Goal: Information Seeking & Learning: Learn about a topic

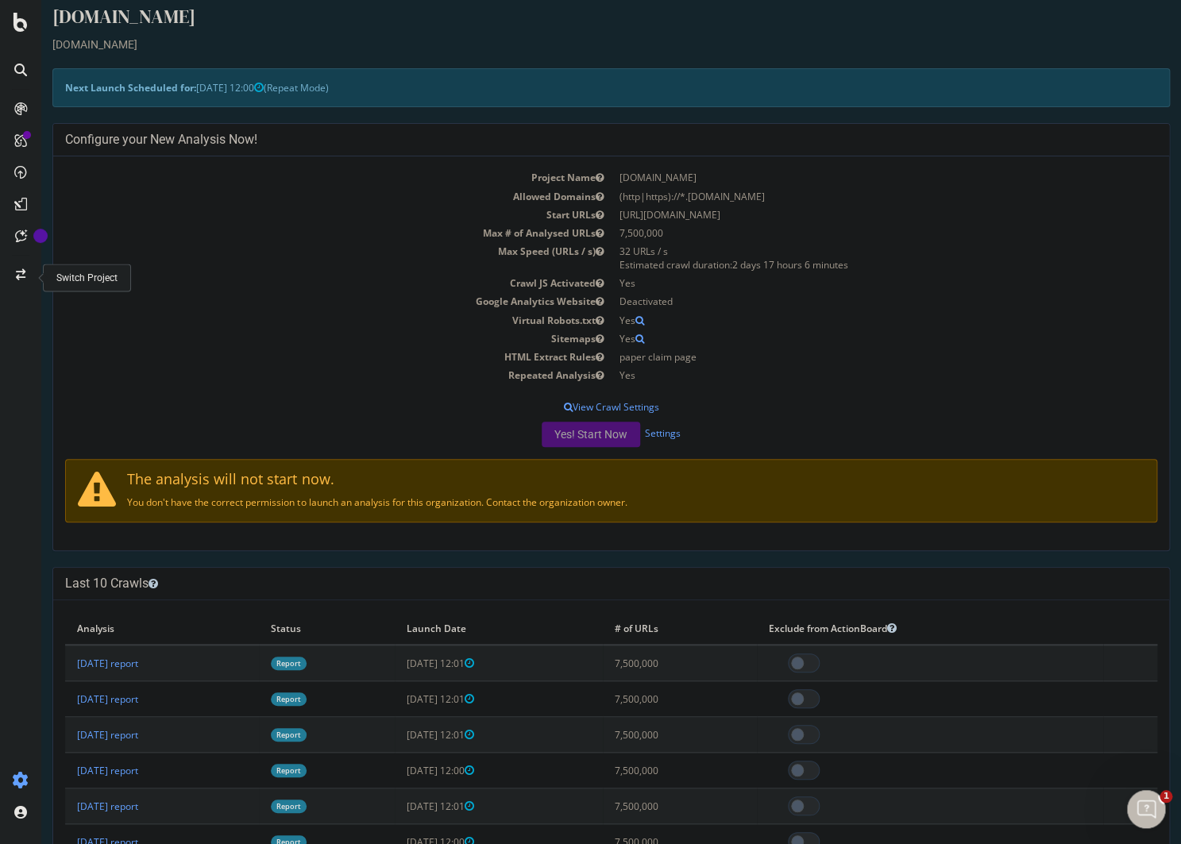
scroll to position [14, 0]
click at [138, 669] on link "2025 Sep. 4th report" at bounding box center [107, 663] width 61 height 14
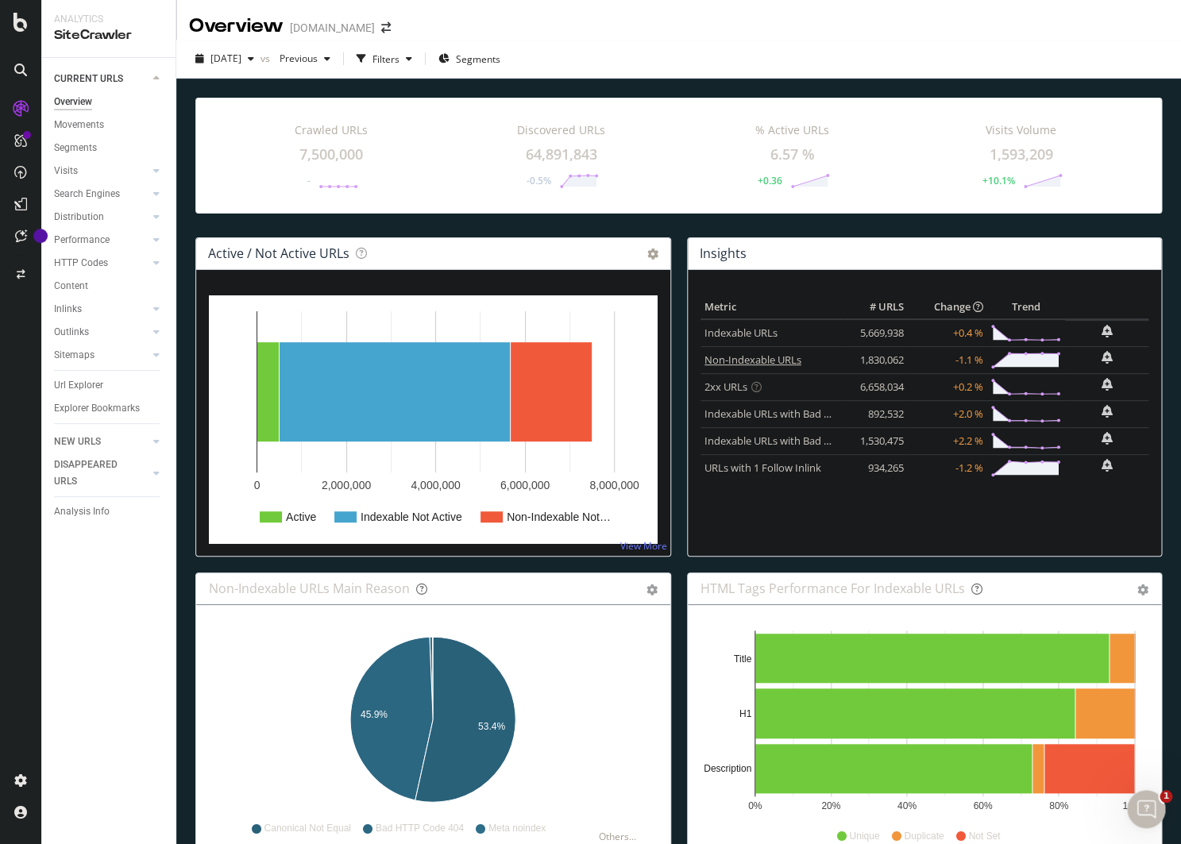
click at [742, 356] on link "Non-Indexable URLs" at bounding box center [752, 360] width 97 height 14
click at [756, 418] on link "Indexable URLs with Bad H1" at bounding box center [770, 414] width 133 height 14
click at [763, 442] on link "Indexable URLs with Bad Description" at bounding box center [790, 441] width 173 height 14
click at [763, 462] on link "URLs with 1 Follow Inlink" at bounding box center [762, 468] width 117 height 14
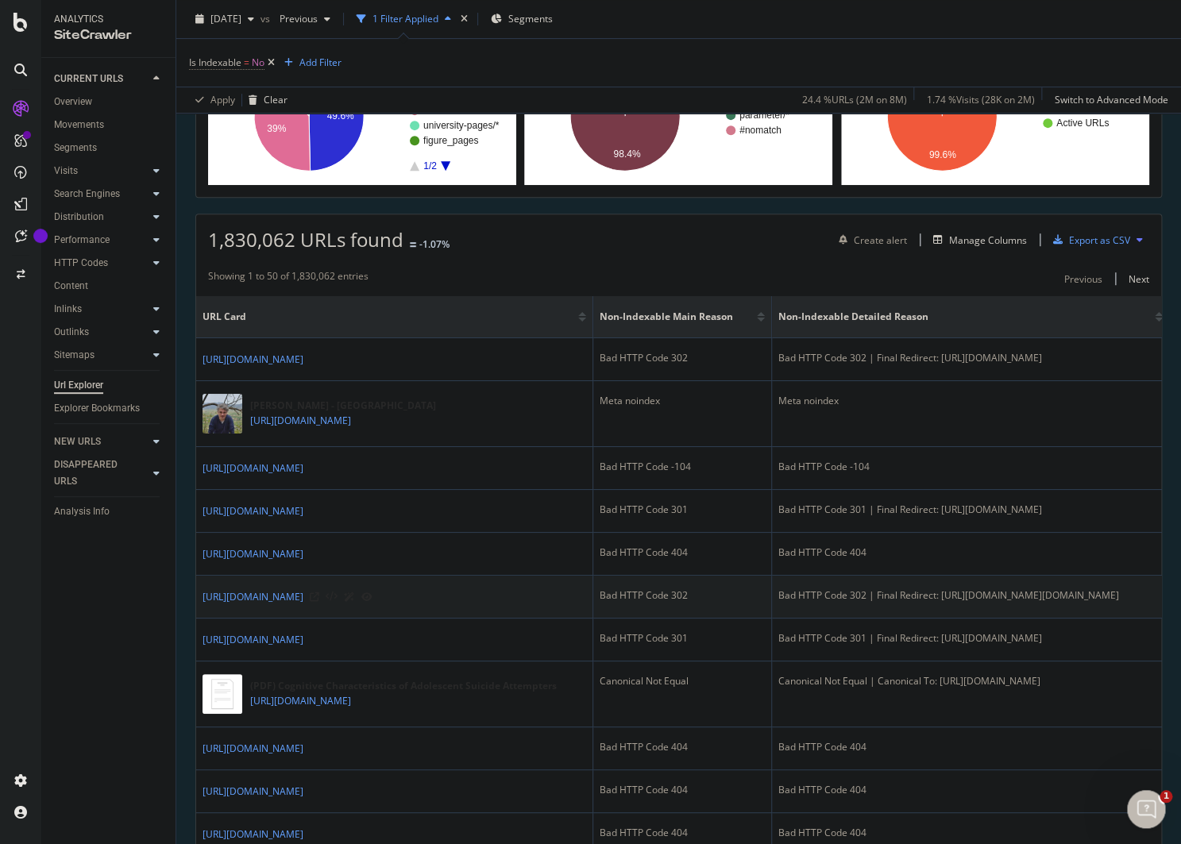
scroll to position [187, 0]
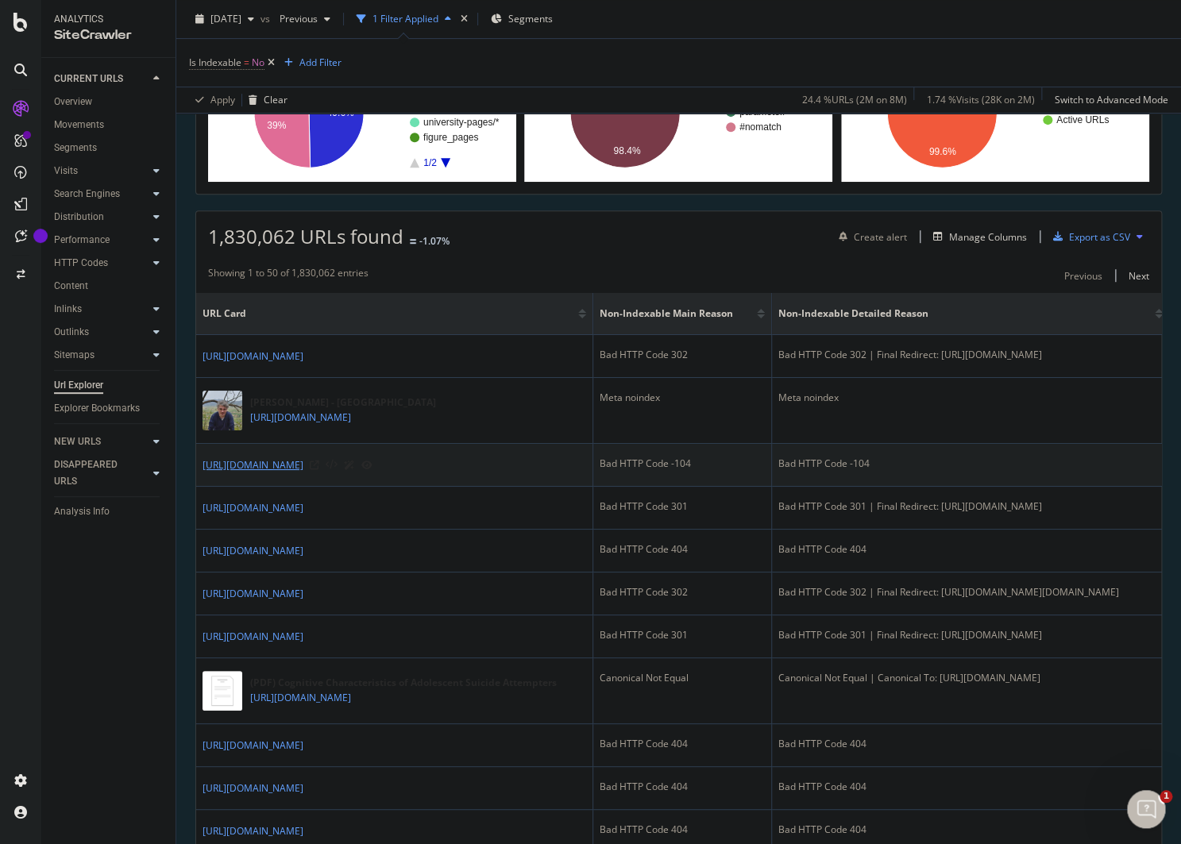
click at [303, 462] on link "[URL][DOMAIN_NAME]" at bounding box center [253, 465] width 101 height 16
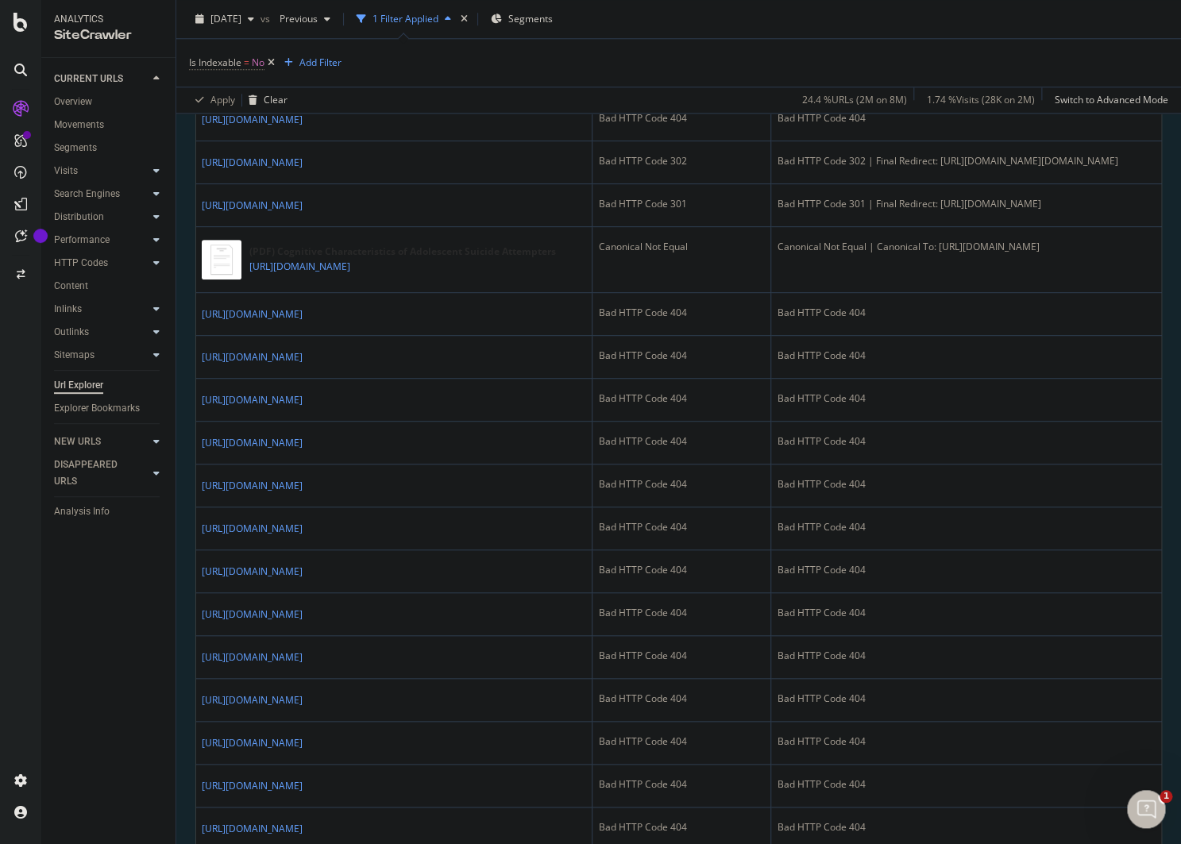
scroll to position [909, 0]
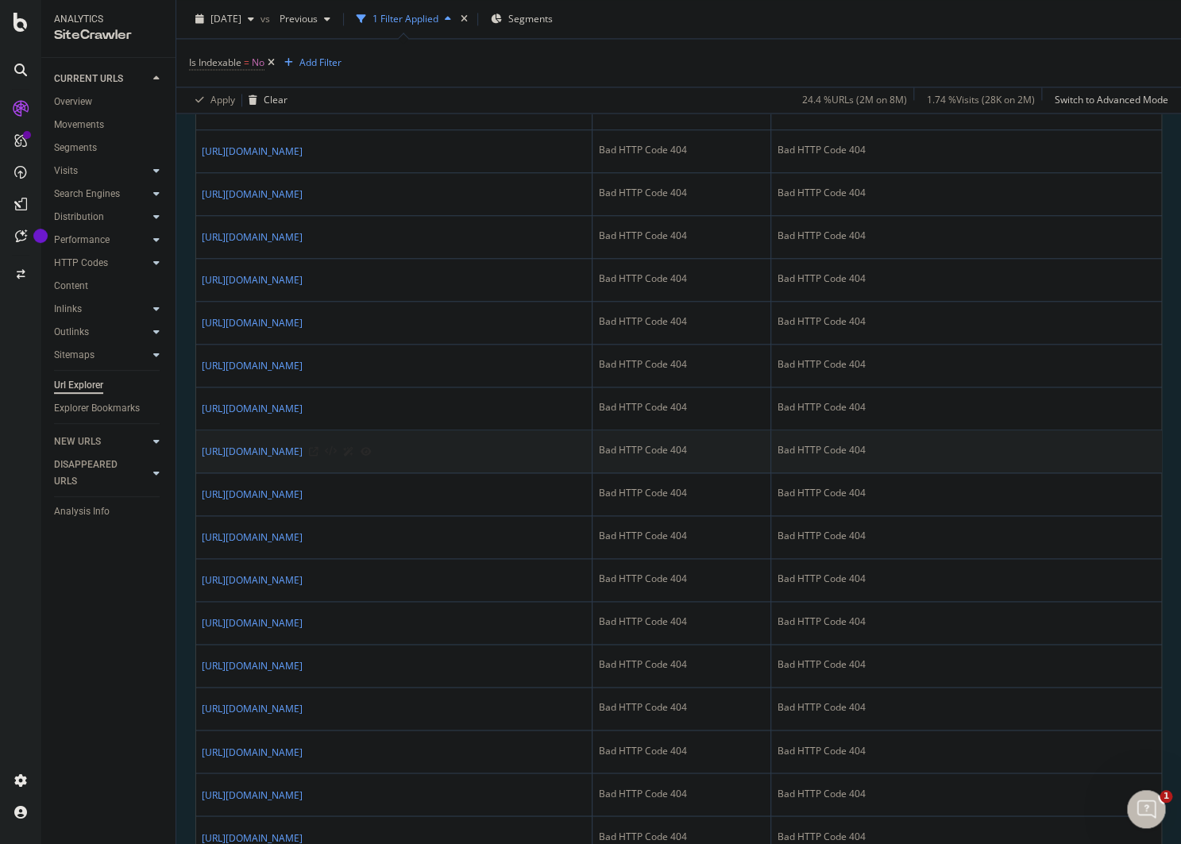
click at [696, 457] on td "Bad HTTP Code 404" at bounding box center [681, 451] width 179 height 43
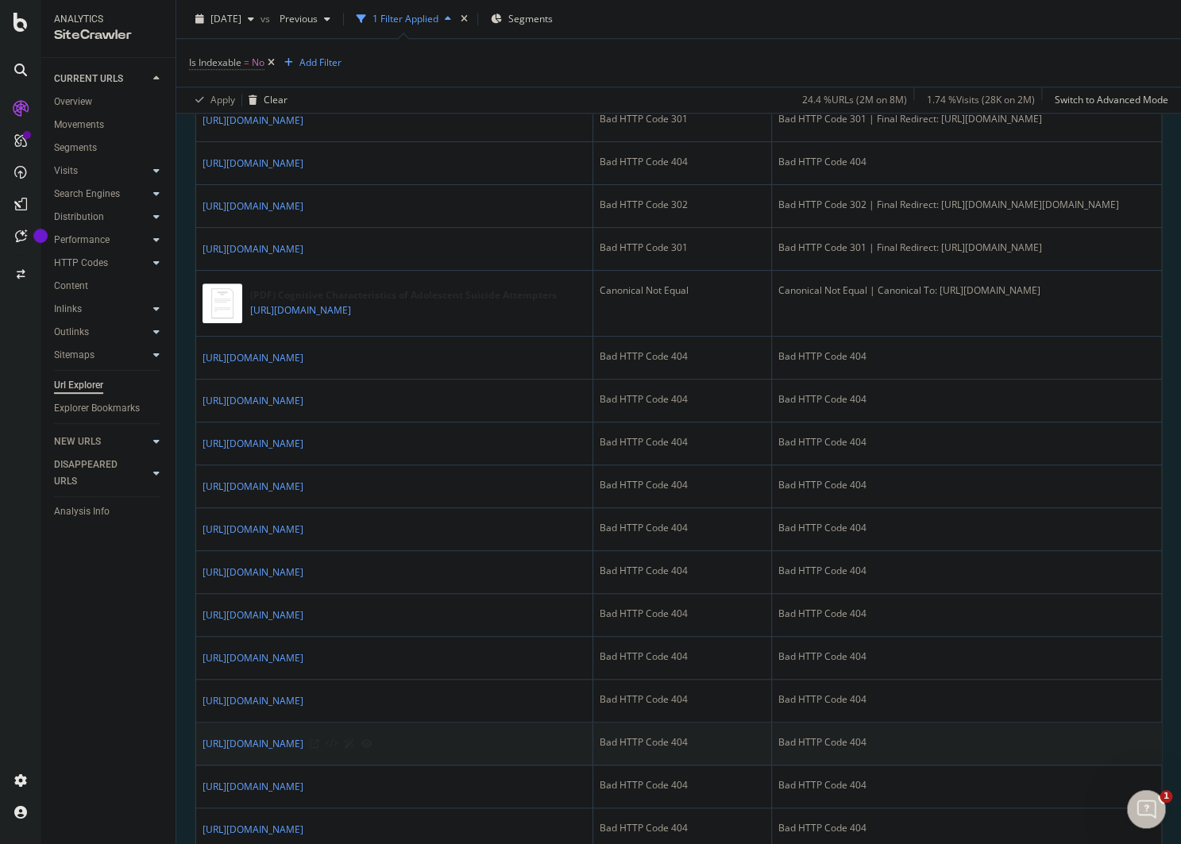
scroll to position [0, 0]
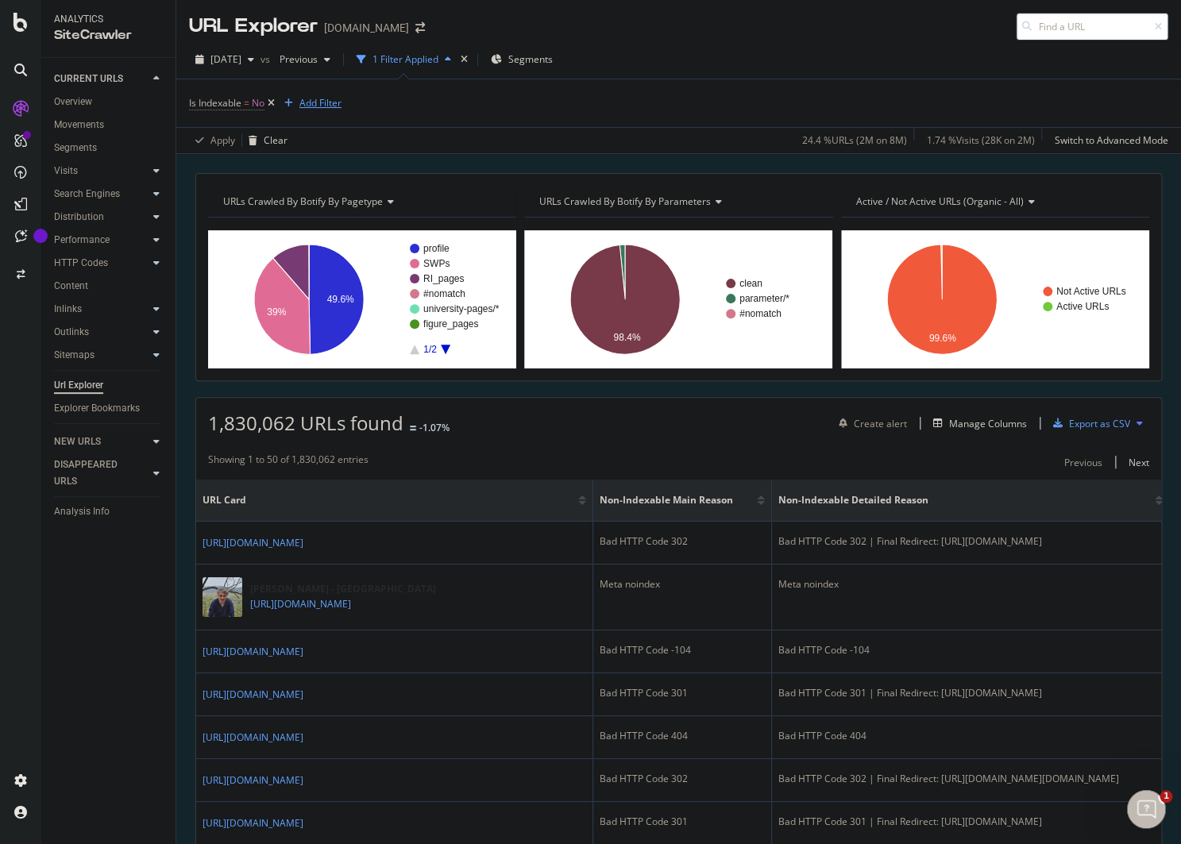
click at [332, 105] on div "Add Filter" at bounding box center [320, 103] width 42 height 14
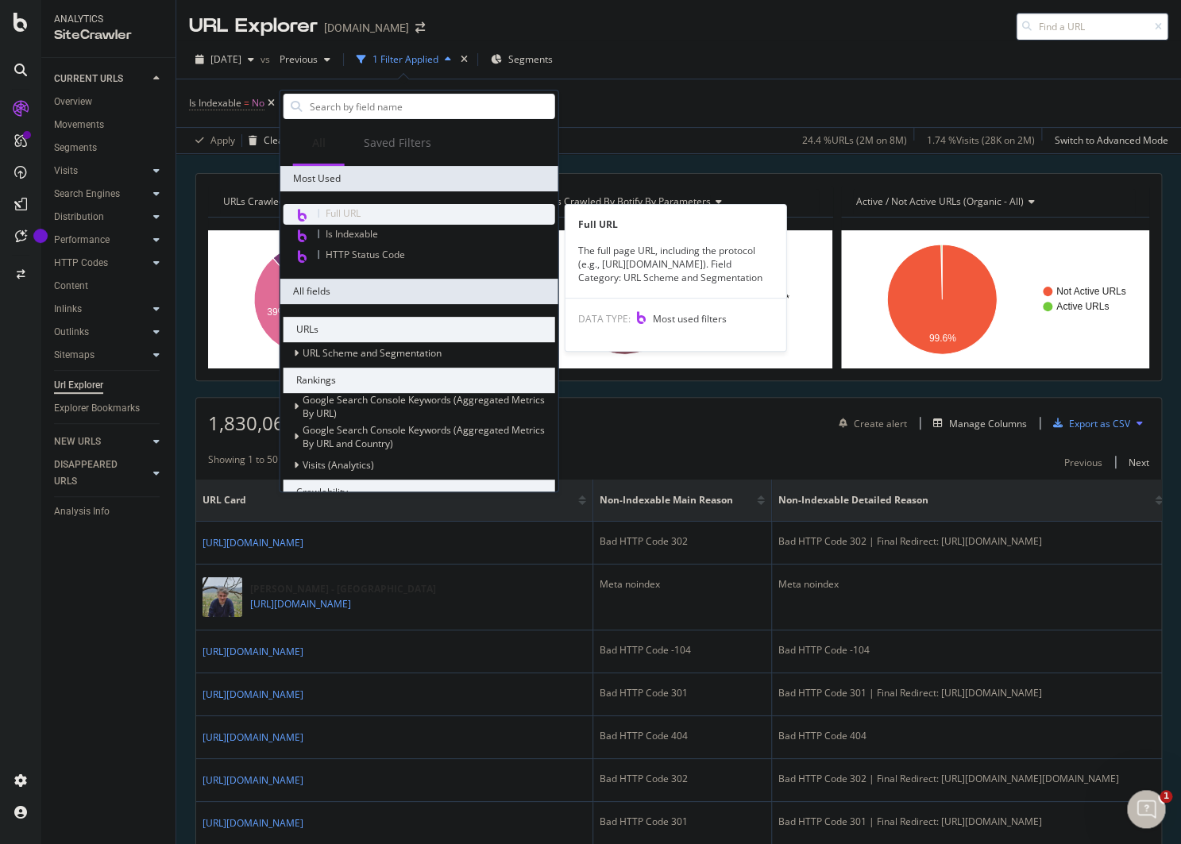
click at [349, 210] on span "Full URL" at bounding box center [343, 213] width 35 height 14
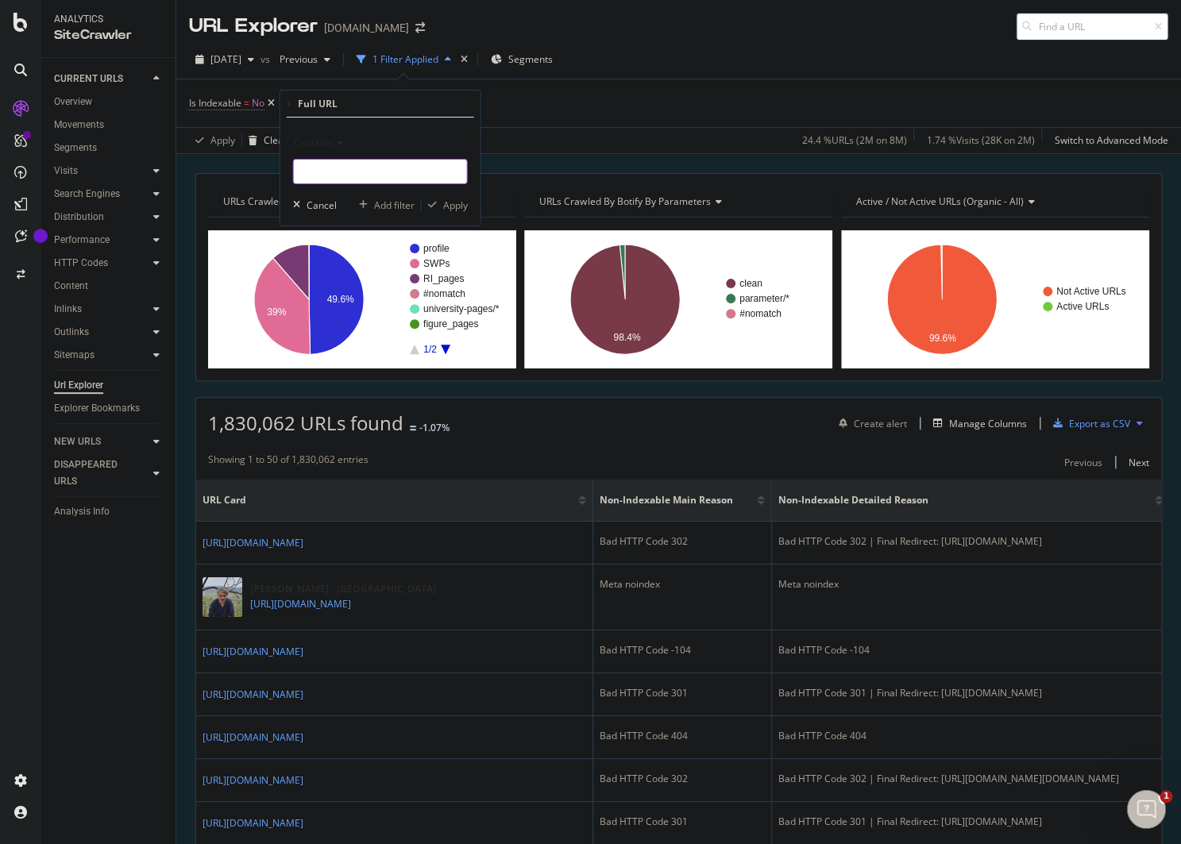
click at [345, 174] on input "text" at bounding box center [380, 171] width 173 height 25
type input "/edit"
click at [455, 206] on div "Apply" at bounding box center [455, 206] width 25 height 14
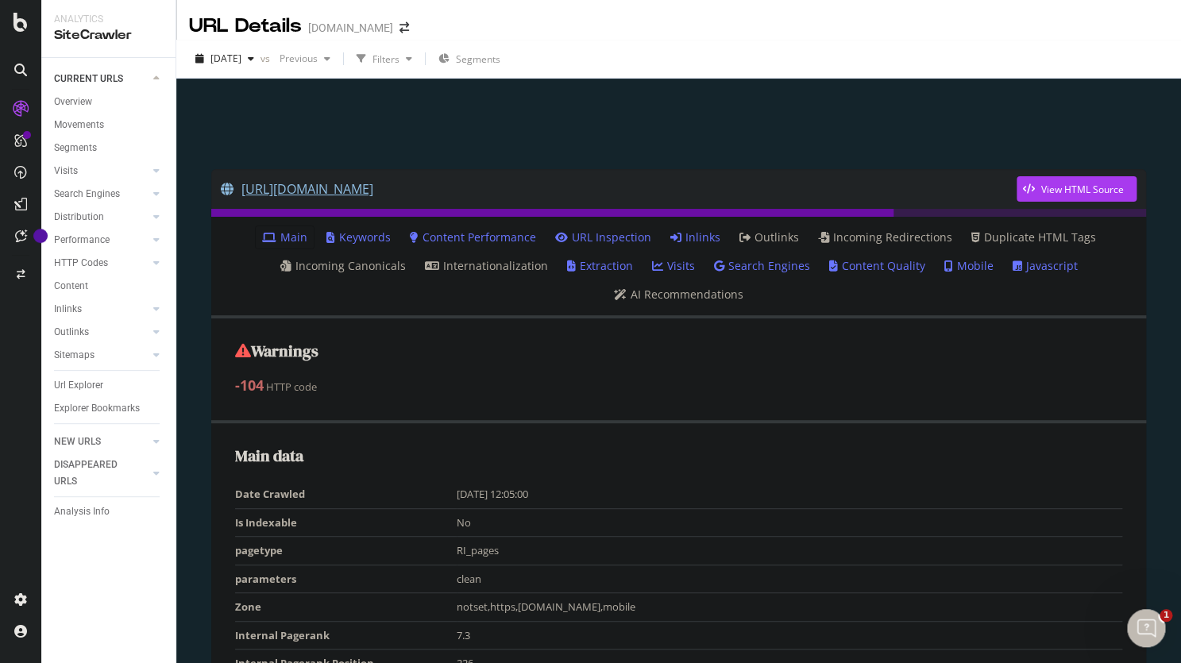
click at [473, 201] on link "[URL][DOMAIN_NAME]" at bounding box center [619, 189] width 796 height 40
